Goal: Task Accomplishment & Management: Manage account settings

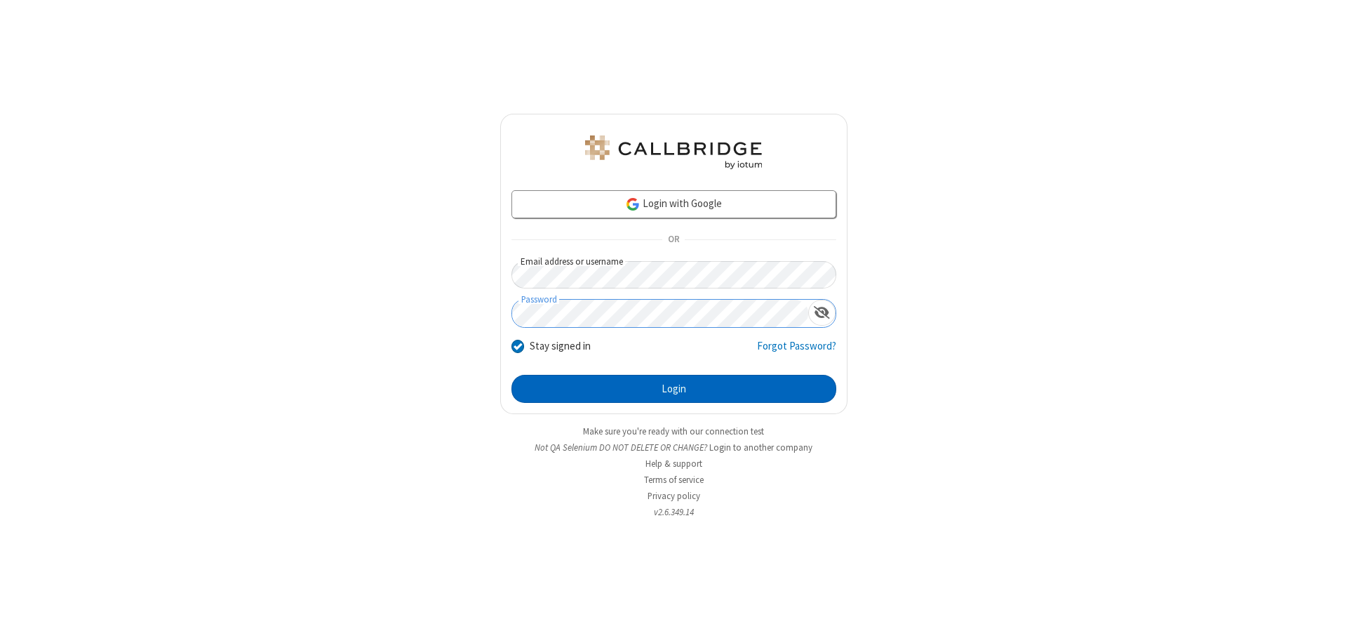
click at [674, 389] on button "Login" at bounding box center [674, 389] width 325 height 28
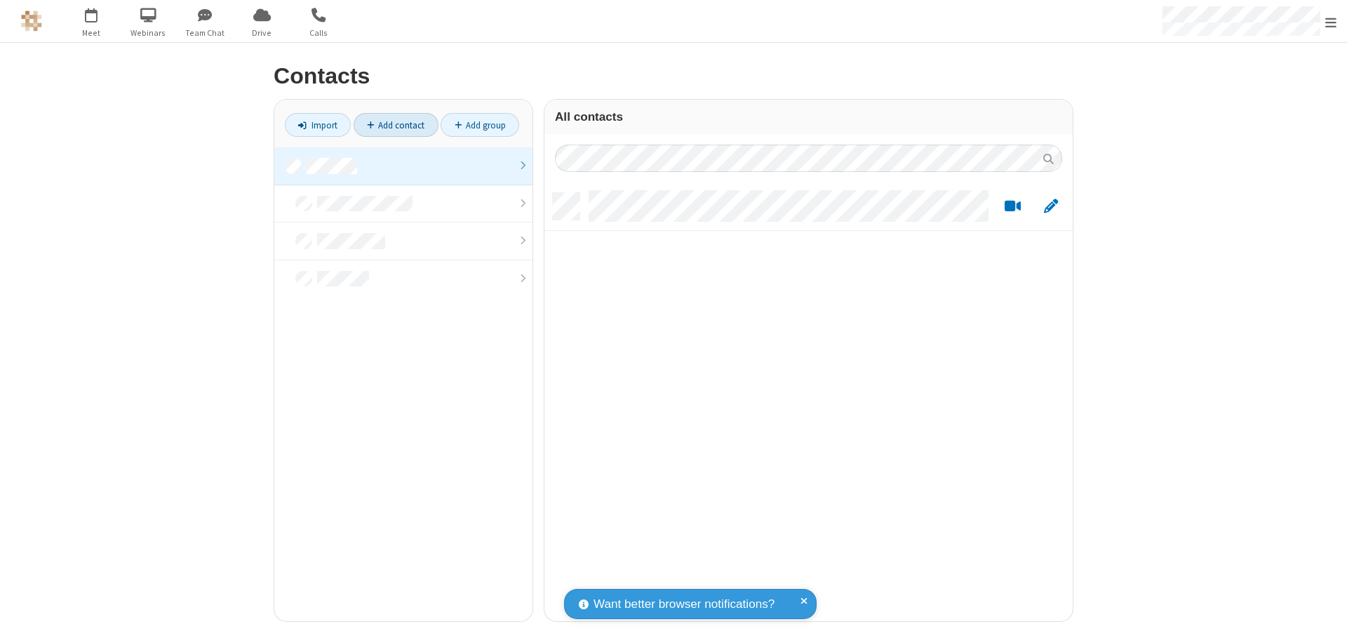
click at [396, 125] on link "Add contact" at bounding box center [396, 125] width 85 height 24
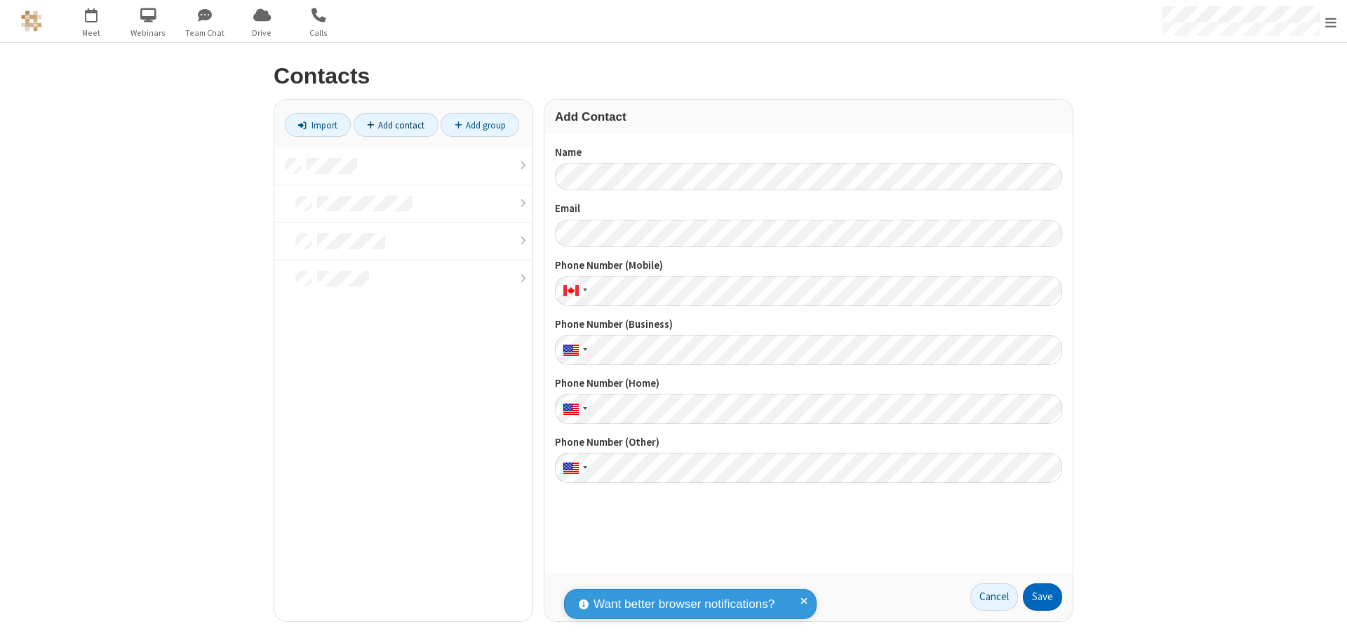
click at [1043, 596] on button "Save" at bounding box center [1042, 597] width 39 height 28
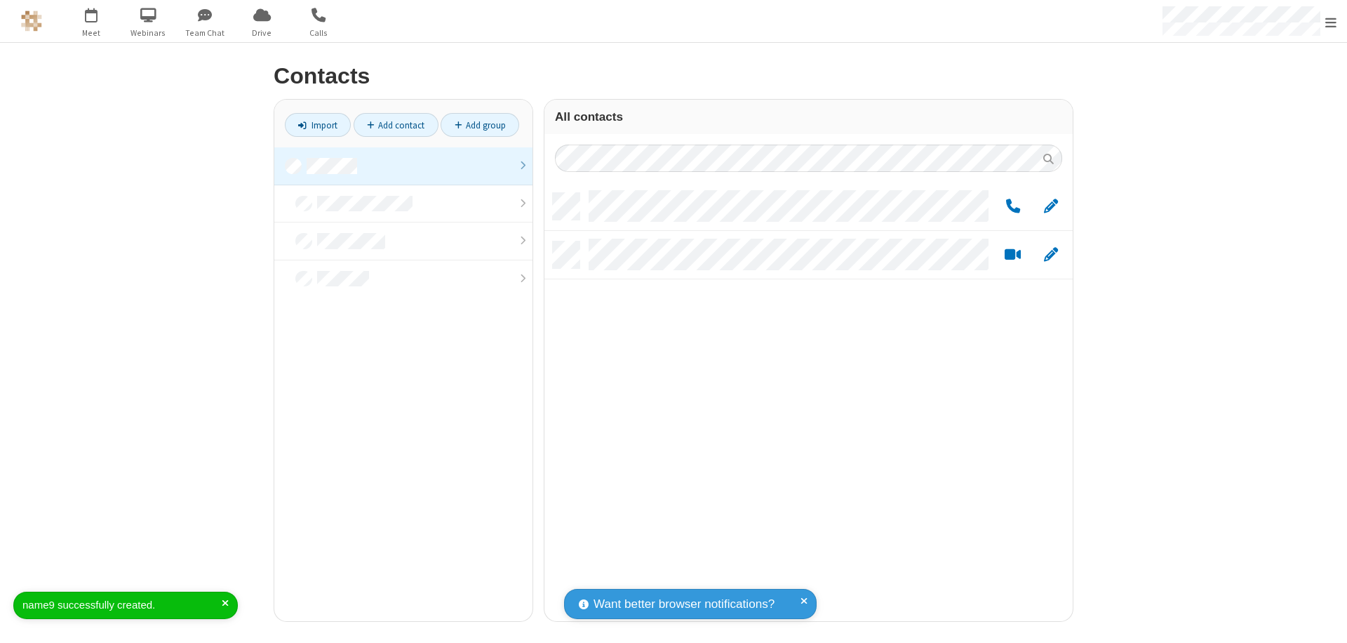
scroll to position [428, 518]
click at [396, 125] on link "Add contact" at bounding box center [396, 125] width 85 height 24
